Goal: Navigation & Orientation: Find specific page/section

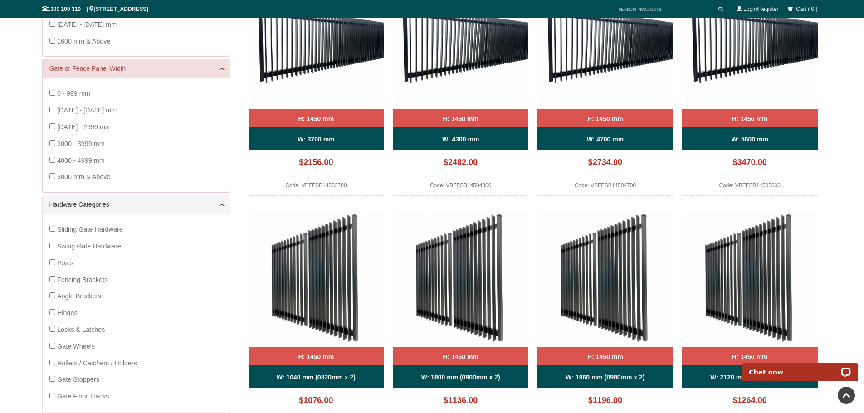
scroll to position [136, 0]
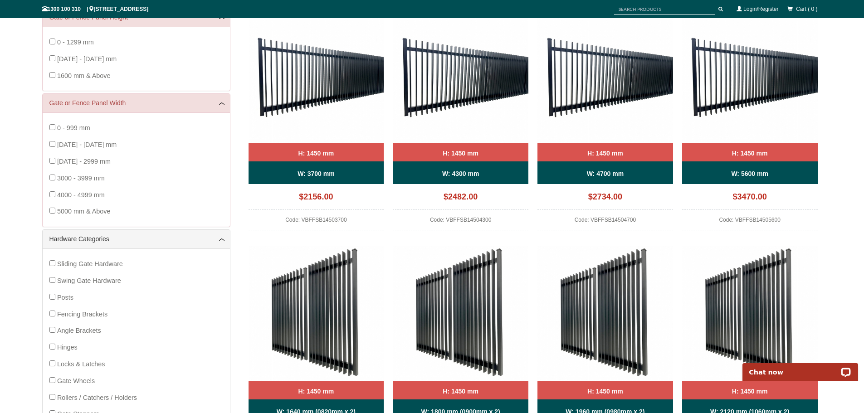
click at [441, 107] on img at bounding box center [461, 76] width 136 height 136
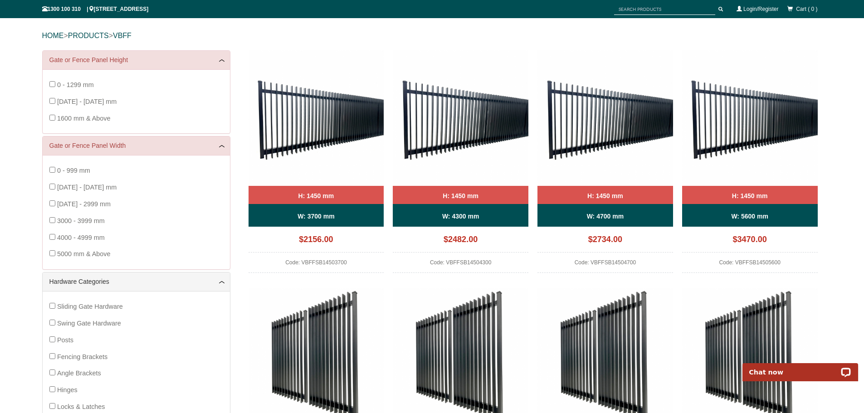
scroll to position [0, 0]
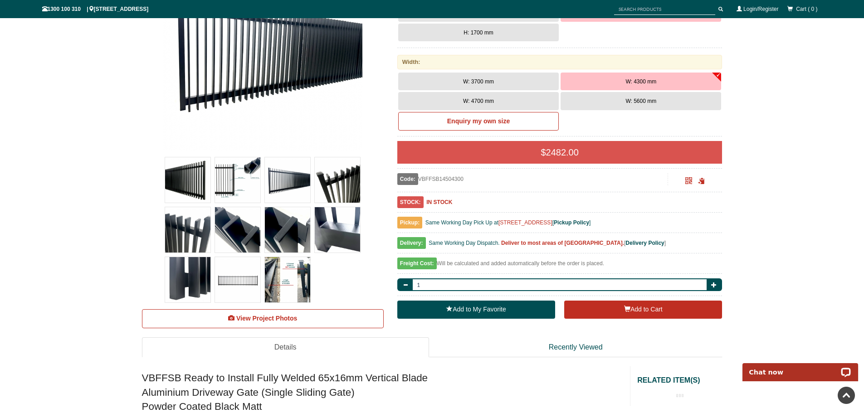
scroll to position [204, 0]
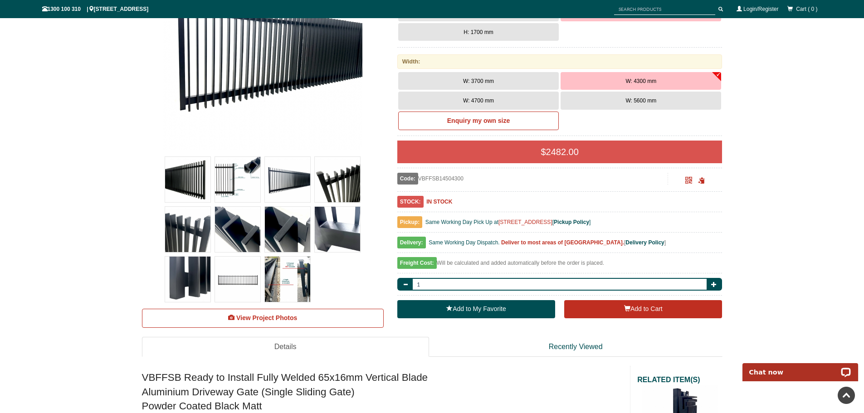
click at [223, 181] on img at bounding box center [237, 179] width 45 height 45
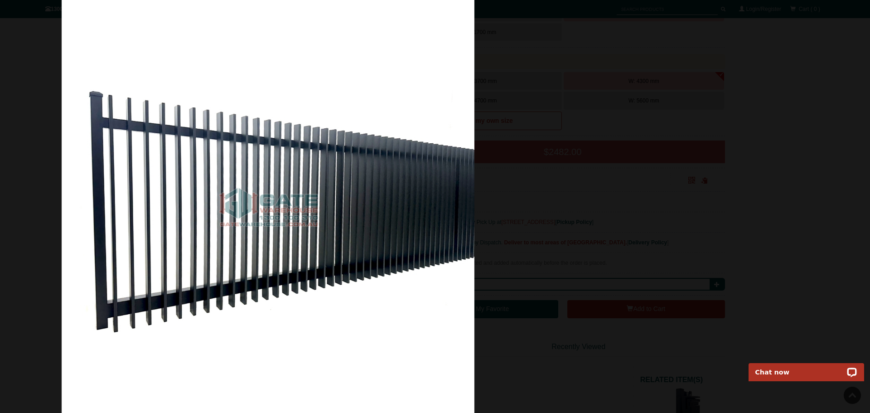
drag, startPoint x: 471, startPoint y: 190, endPoint x: 282, endPoint y: 182, distance: 188.3
click at [294, 184] on img at bounding box center [268, 206] width 413 height 413
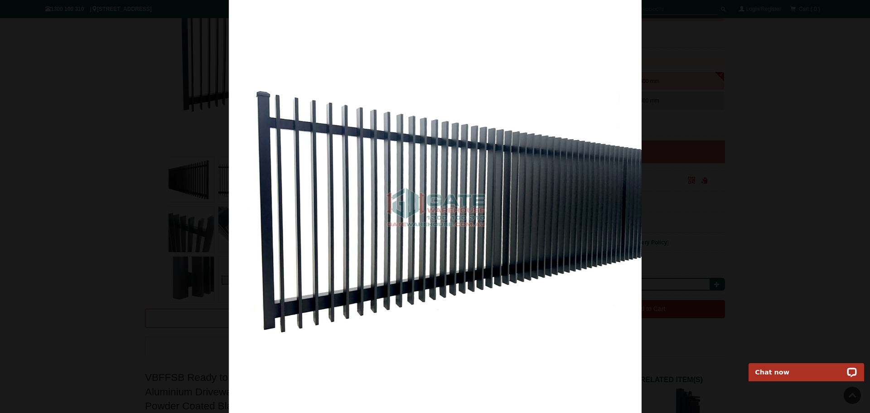
click at [373, 197] on img at bounding box center [435, 206] width 413 height 413
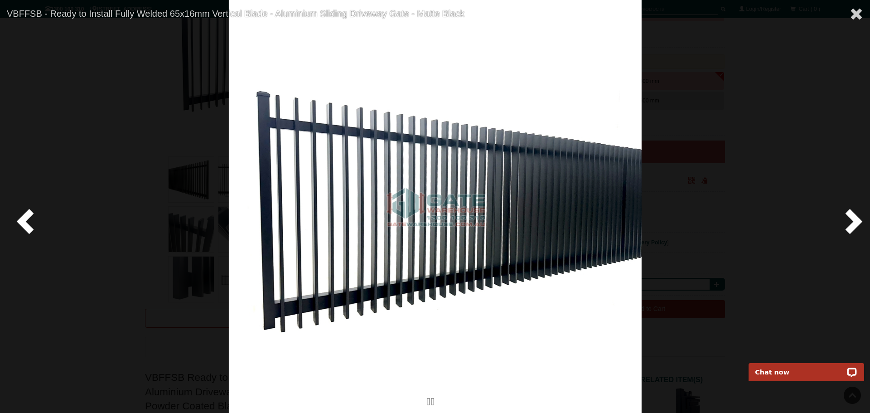
click at [846, 224] on span at bounding box center [852, 220] width 27 height 27
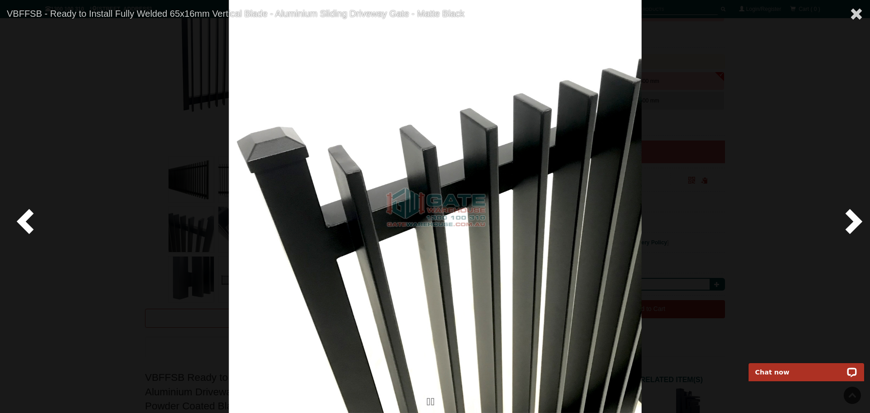
click at [846, 224] on span at bounding box center [852, 220] width 27 height 27
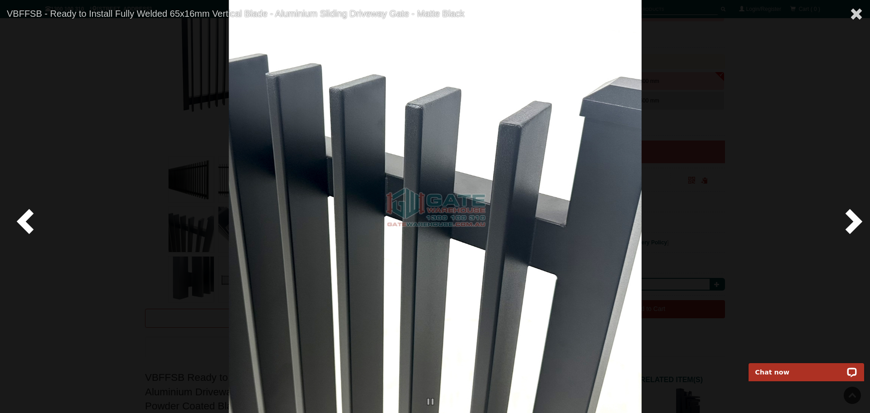
click at [846, 224] on span at bounding box center [852, 220] width 27 height 27
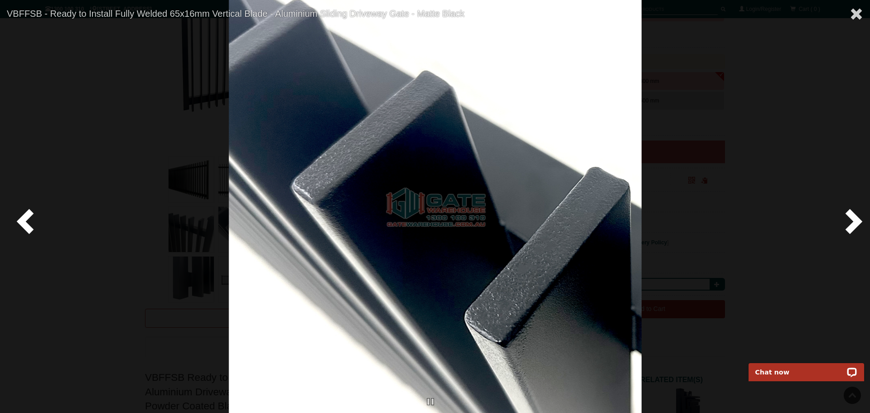
click at [846, 224] on span at bounding box center [852, 220] width 27 height 27
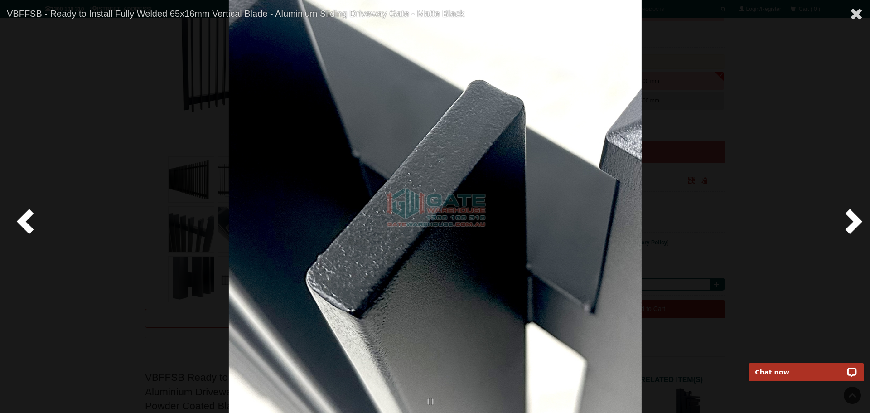
click at [846, 224] on span at bounding box center [852, 220] width 27 height 27
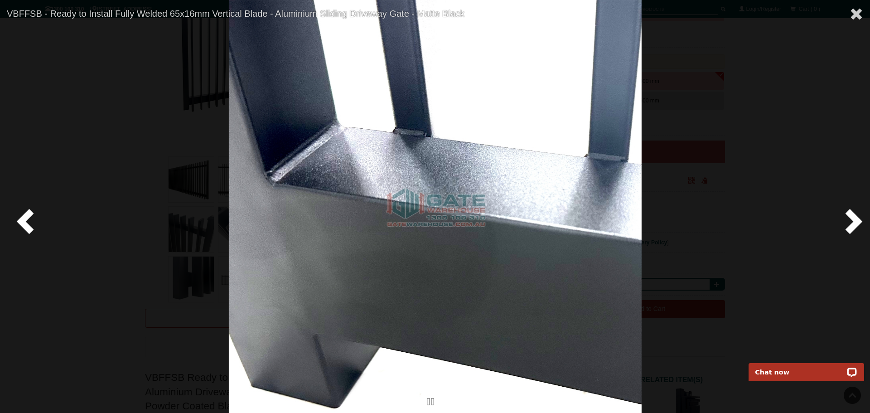
click at [846, 224] on span at bounding box center [852, 220] width 27 height 27
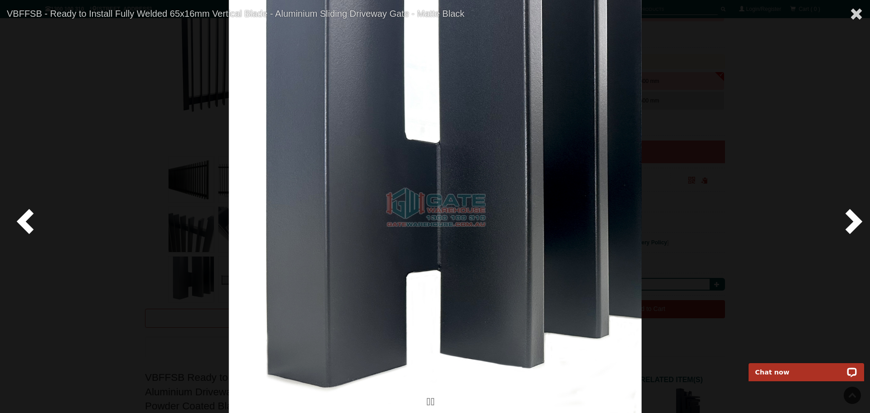
click at [846, 224] on span at bounding box center [852, 220] width 27 height 27
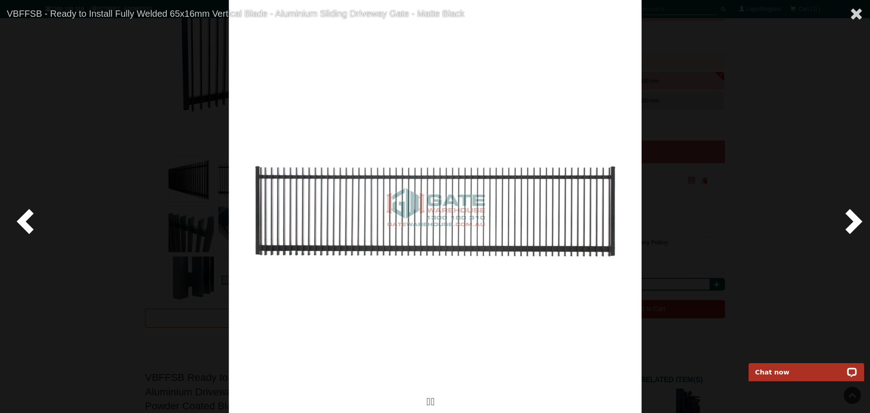
click at [846, 224] on span at bounding box center [852, 220] width 27 height 27
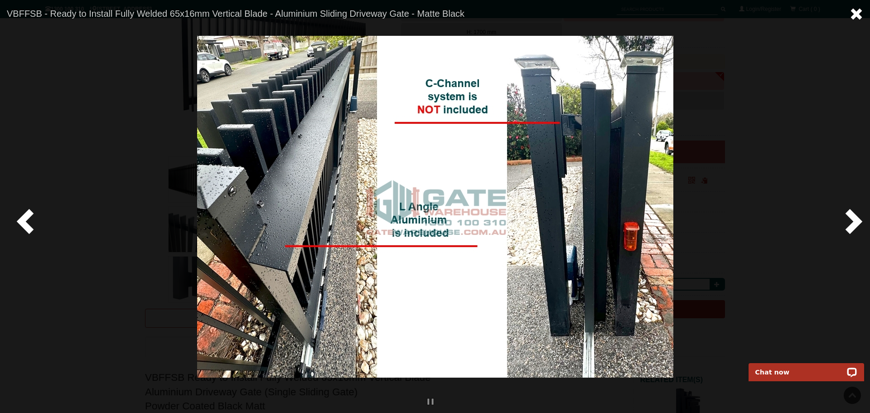
click at [861, 8] on span at bounding box center [857, 14] width 14 height 14
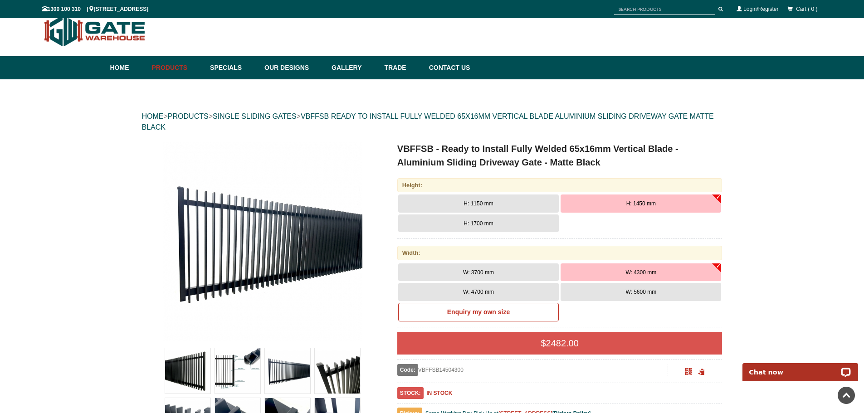
scroll to position [0, 0]
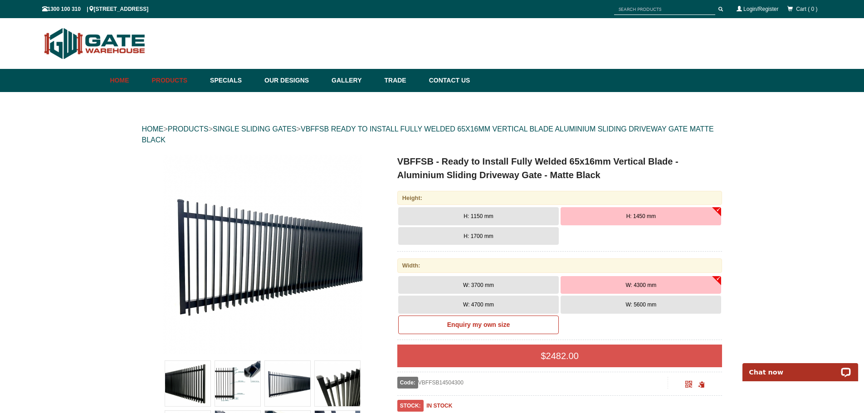
click at [122, 80] on link "Home" at bounding box center [128, 80] width 37 height 23
